Goal: Find specific page/section

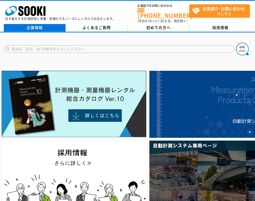
click at [43, 24] on link "企業情報" at bounding box center [35, 28] width 62 height 8
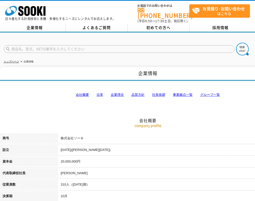
click at [181, 93] on link "事業拠点一覧" at bounding box center [183, 95] width 20 height 4
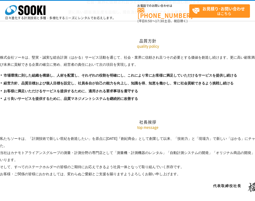
scroll to position [1015, 0]
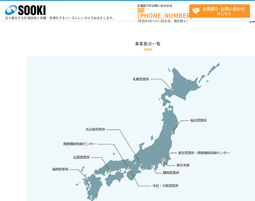
click at [163, 183] on link "本社・大阪営業所" at bounding box center [165, 185] width 27 height 5
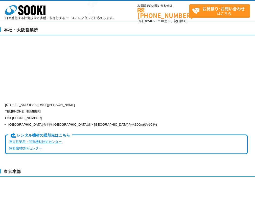
scroll to position [1220, 0]
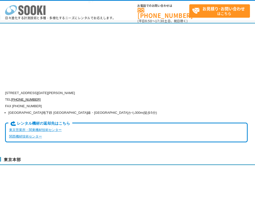
click at [22, 9] on icon "株式会社 ソーキ" at bounding box center [25, 10] width 40 height 10
